Goal: Task Accomplishment & Management: Manage account settings

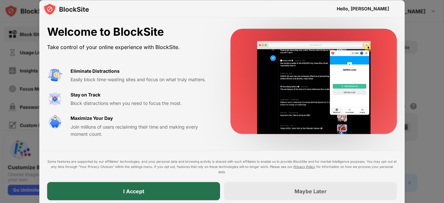
click at [126, 190] on div "I Accept" at bounding box center [133, 191] width 21 height 6
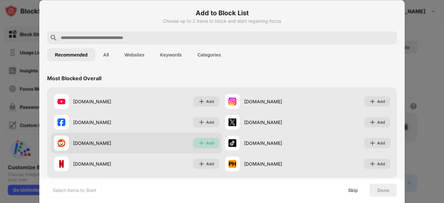
click at [198, 143] on img at bounding box center [201, 143] width 6 height 6
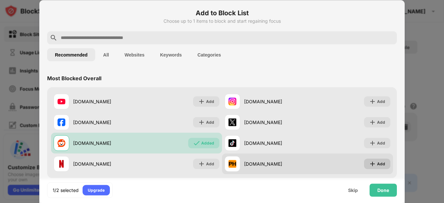
click at [369, 166] on img at bounding box center [372, 163] width 6 height 6
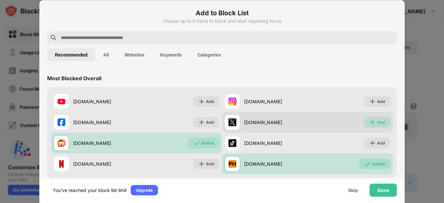
click at [369, 122] on img at bounding box center [372, 122] width 6 height 6
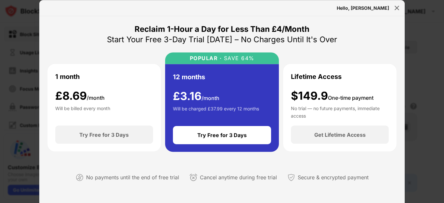
click at [91, 33] on div "Reclaim 1-Hour a Day for Less Than £4/Month Start Your Free 3-Day Trial [DATE] …" at bounding box center [221, 108] width 349 height 169
click at [394, 9] on img at bounding box center [396, 8] width 6 height 6
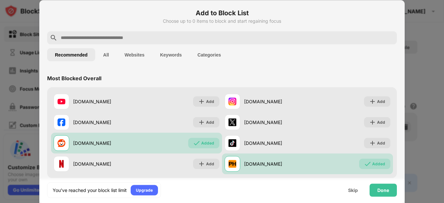
click at [132, 58] on button "Websites" at bounding box center [134, 54] width 35 height 13
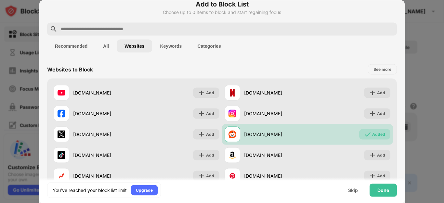
scroll to position [2, 0]
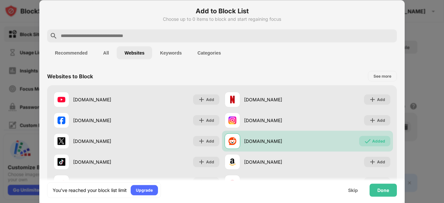
click at [158, 33] on input "text" at bounding box center [227, 36] width 334 height 8
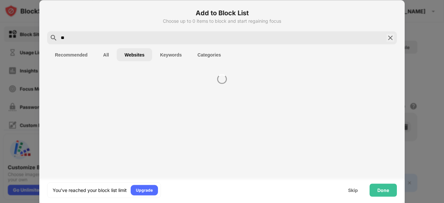
scroll to position [0, 0]
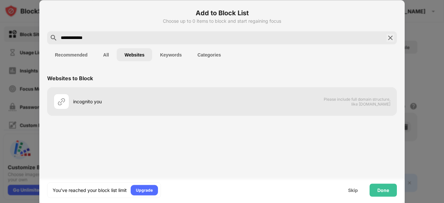
type input "**********"
click at [388, 38] on img at bounding box center [390, 38] width 8 height 8
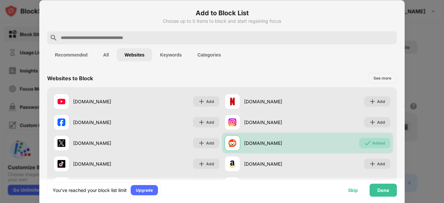
click at [354, 192] on div "Skip" at bounding box center [353, 189] width 10 height 5
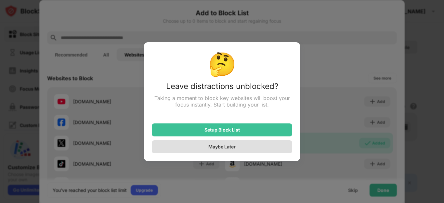
click at [237, 151] on div "Maybe Later" at bounding box center [222, 146] width 140 height 13
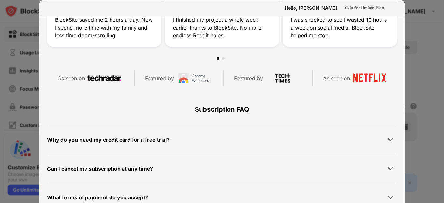
scroll to position [266, 0]
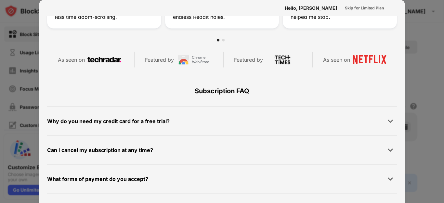
click at [438, 66] on div at bounding box center [222, 101] width 444 height 203
click at [416, 25] on div at bounding box center [222, 101] width 444 height 203
